Goal: Check status: Check status

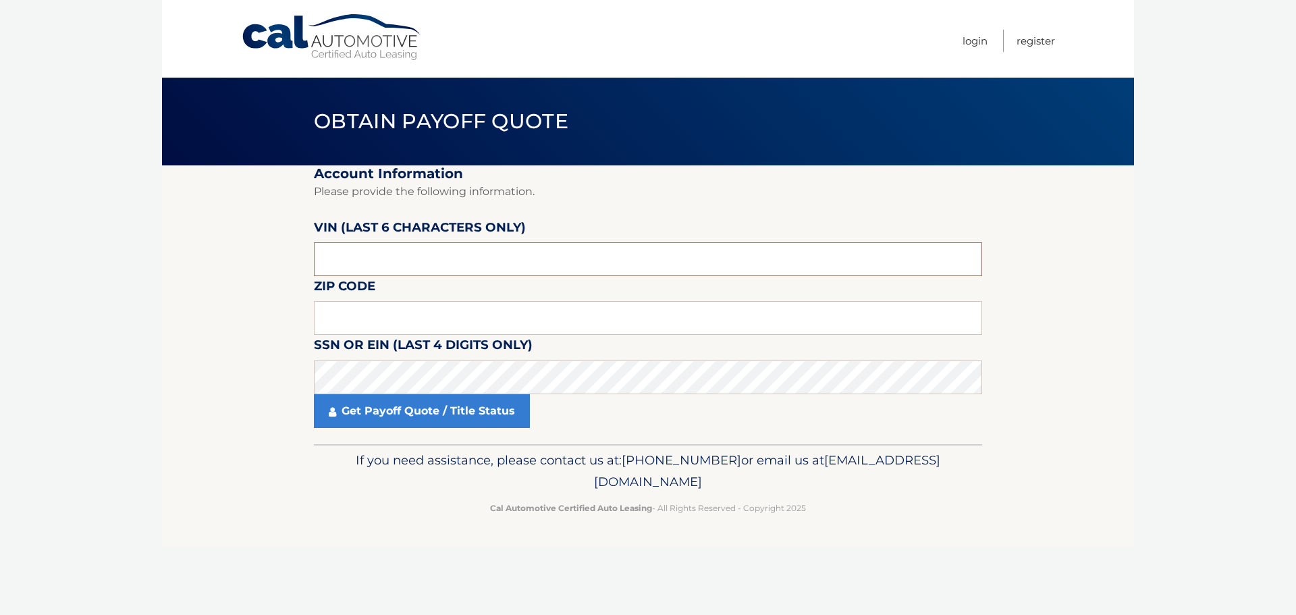
click at [372, 261] on input "text" at bounding box center [648, 259] width 668 height 34
drag, startPoint x: 372, startPoint y: 261, endPoint x: 253, endPoint y: 263, distance: 119.5
click at [253, 263] on section "Account Information Please provide the following information. VIN (last 6 chara…" at bounding box center [648, 304] width 972 height 279
type input "519136"
type input "19380"
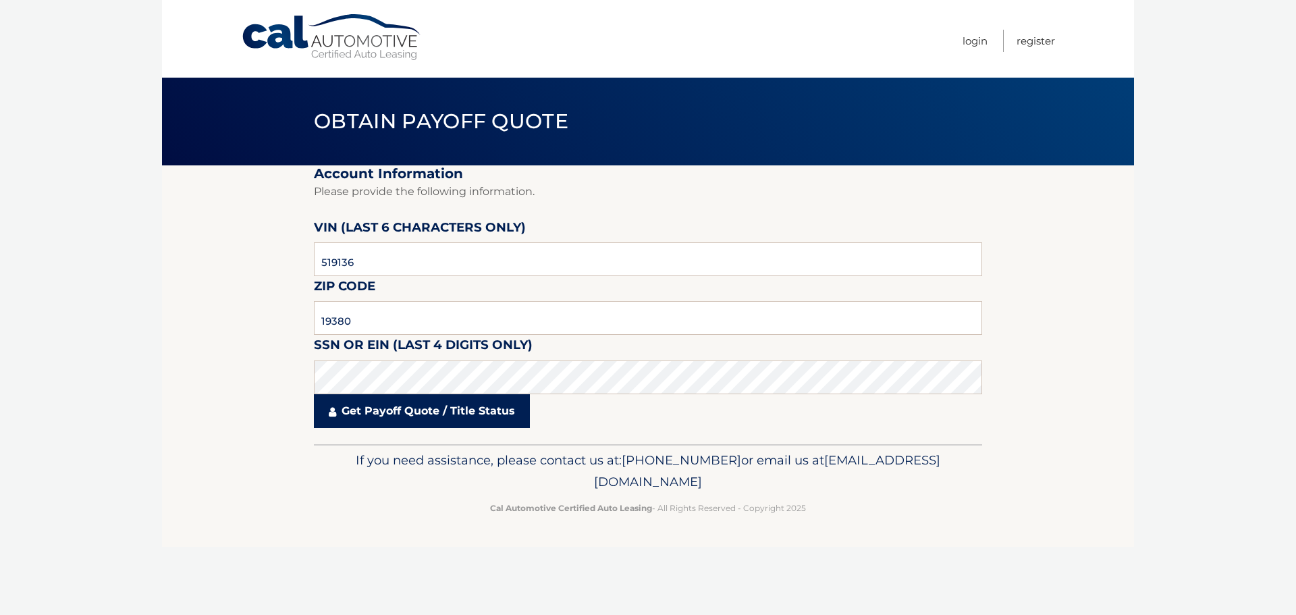
click at [443, 406] on link "Get Payoff Quote / Title Status" at bounding box center [422, 411] width 216 height 34
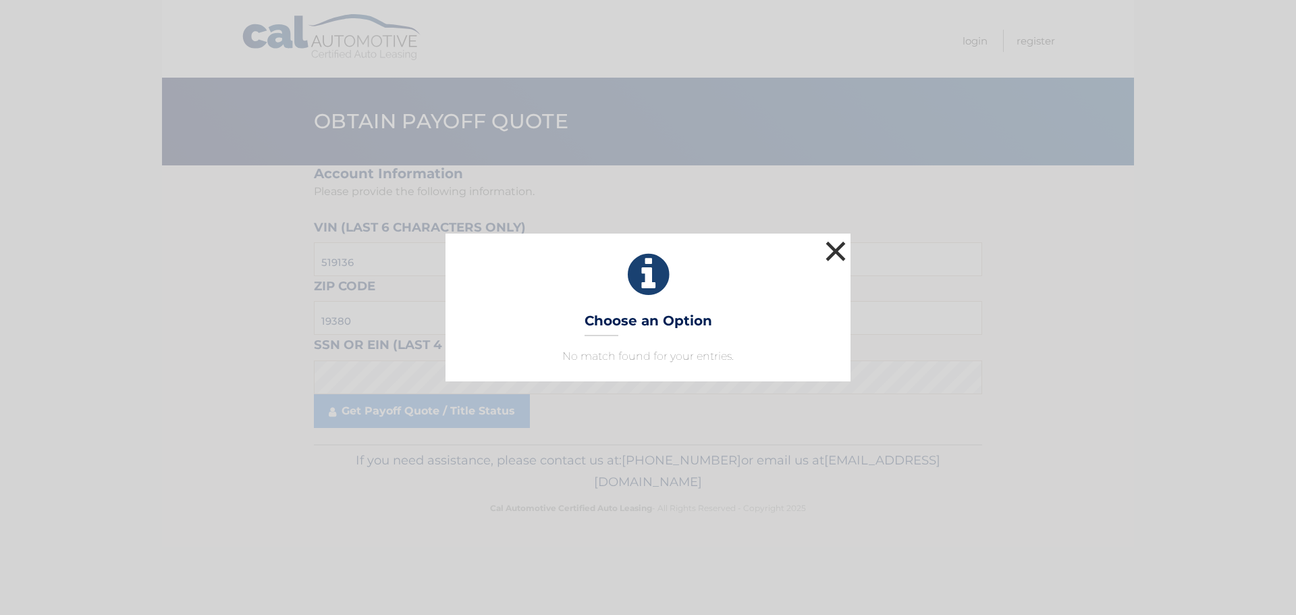
click at [846, 240] on button "×" at bounding box center [835, 251] width 27 height 27
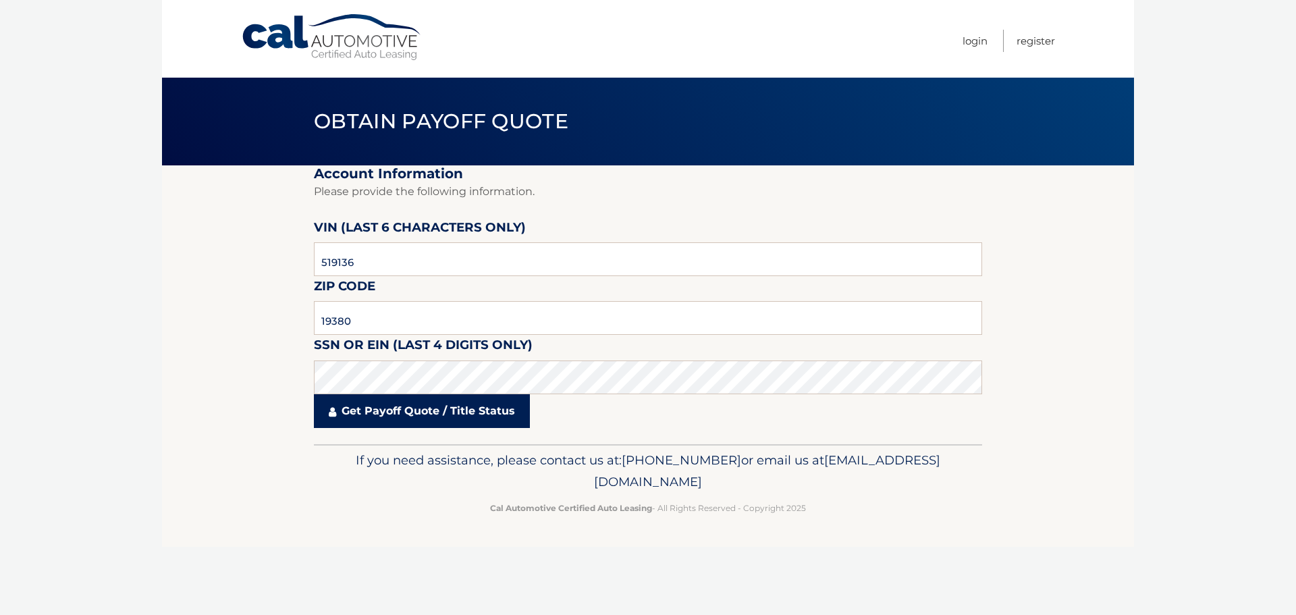
click at [416, 418] on link "Get Payoff Quote / Title Status" at bounding box center [422, 411] width 216 height 34
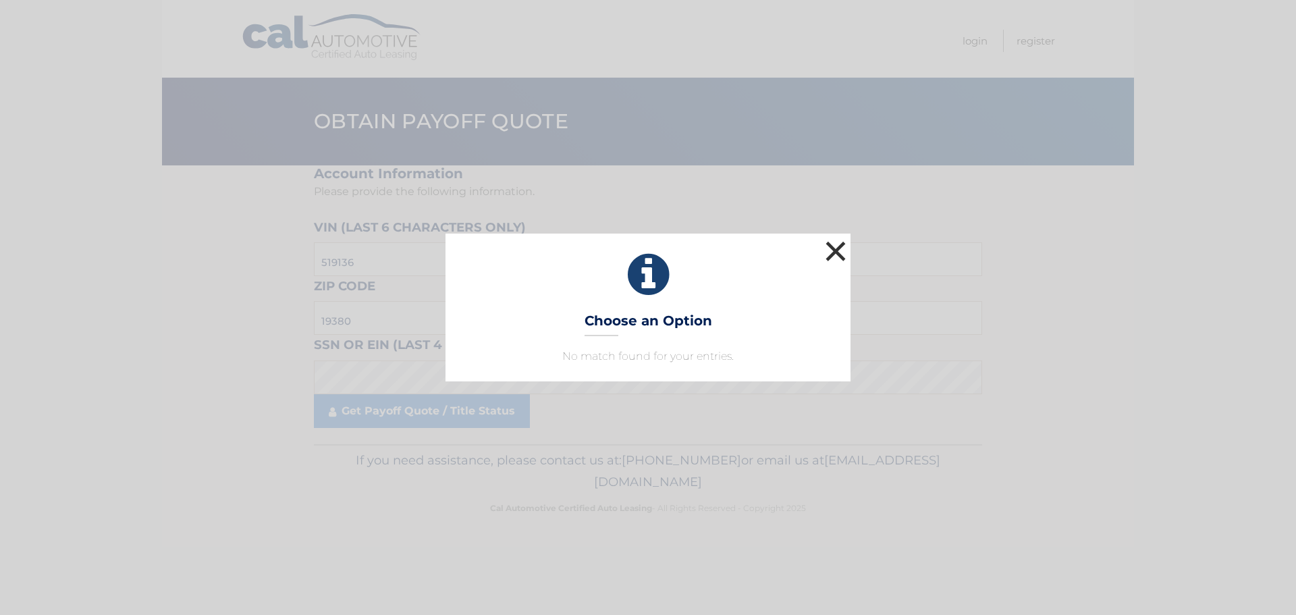
click at [835, 248] on button "×" at bounding box center [835, 251] width 27 height 27
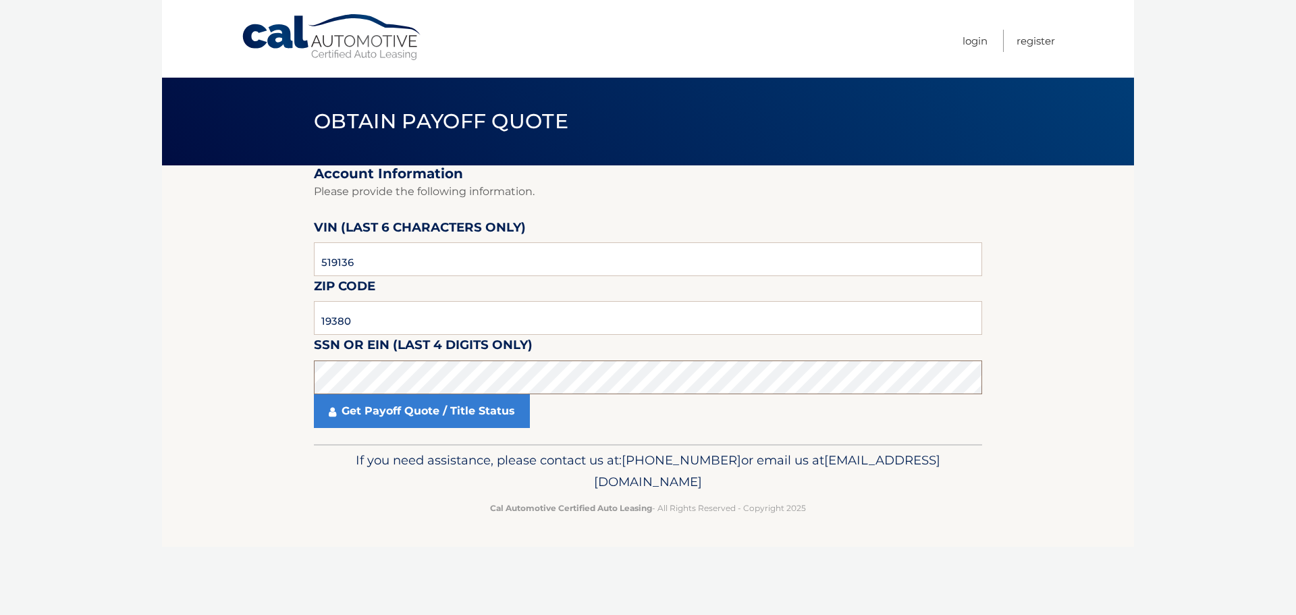
click at [225, 385] on section "Account Information Please provide the following information. VIN (last 6 chara…" at bounding box center [648, 304] width 972 height 279
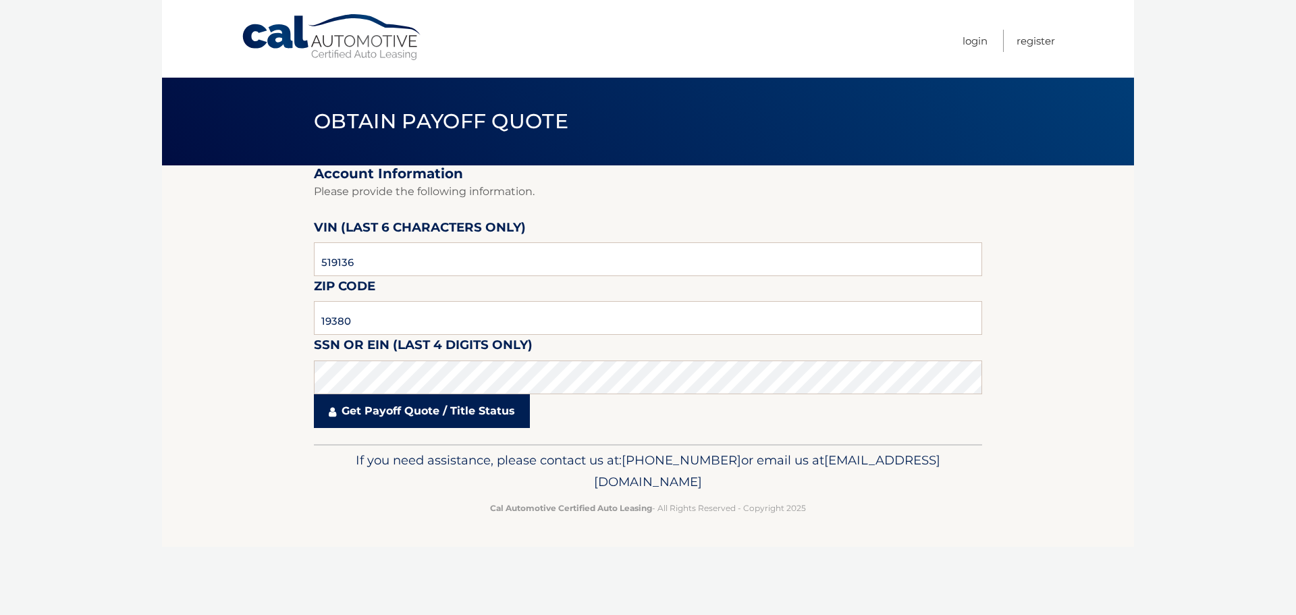
click at [392, 413] on link "Get Payoff Quote / Title Status" at bounding box center [422, 411] width 216 height 34
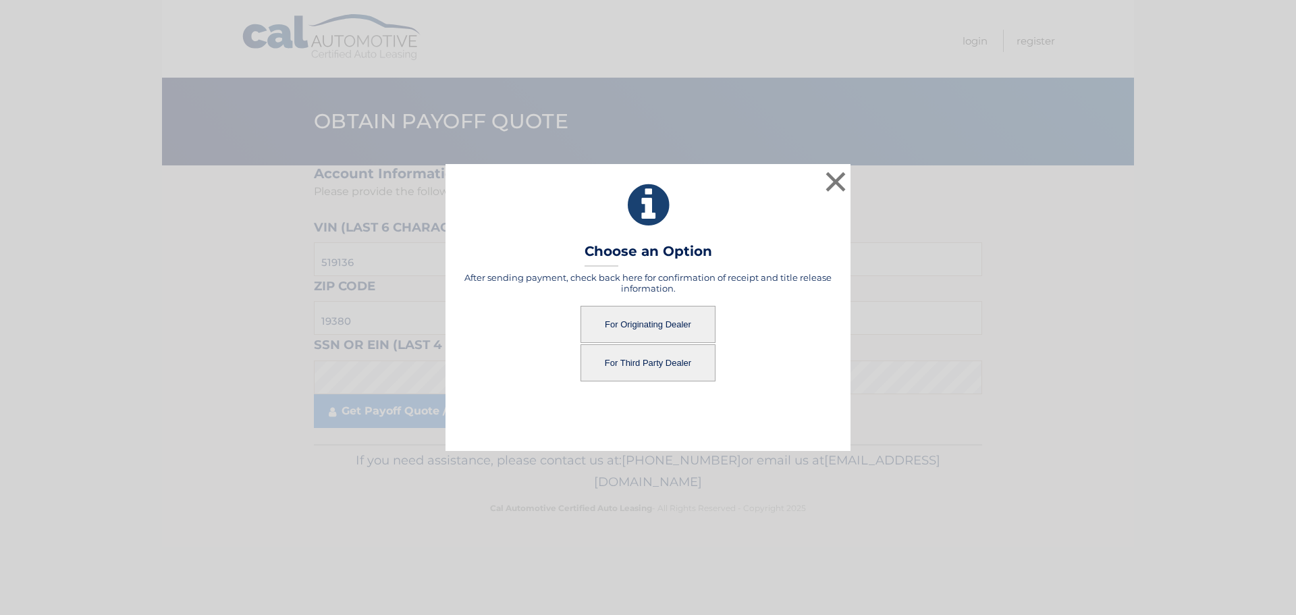
click at [683, 318] on button "For Originating Dealer" at bounding box center [648, 324] width 135 height 37
click at [660, 328] on button "For Originating Dealer" at bounding box center [648, 324] width 135 height 37
click at [652, 321] on button "For Originating Dealer" at bounding box center [648, 324] width 135 height 37
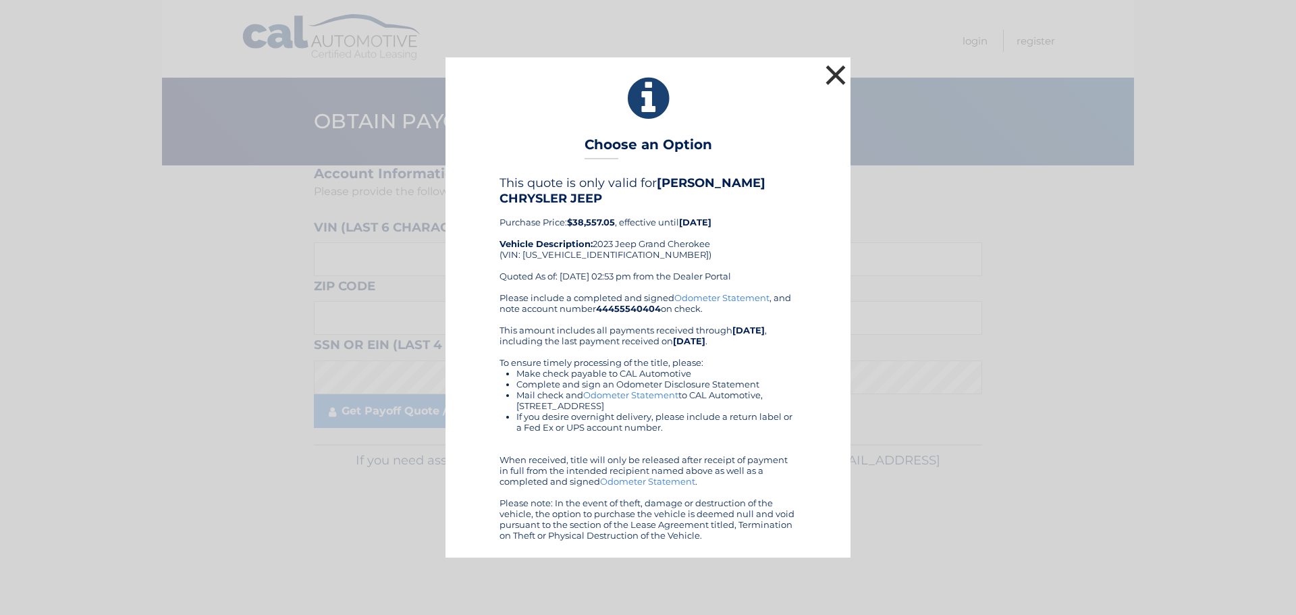
click at [836, 78] on button "×" at bounding box center [835, 74] width 27 height 27
